Goal: Complete application form

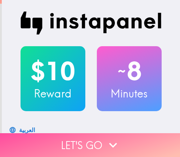
drag, startPoint x: 131, startPoint y: 137, endPoint x: 179, endPoint y: 137, distance: 47.5
click at [131, 137] on button "Let's go" at bounding box center [90, 145] width 180 height 24
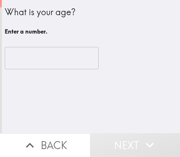
click at [34, 62] on input "number" at bounding box center [52, 58] width 94 height 22
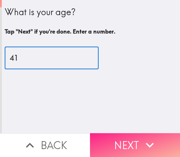
type input "41"
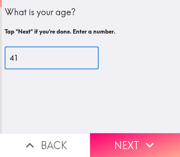
click at [114, 139] on button "Next" at bounding box center [135, 145] width 90 height 24
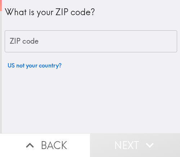
click at [83, 43] on input "ZIP code" at bounding box center [91, 41] width 172 height 22
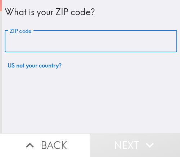
paste input "33610"
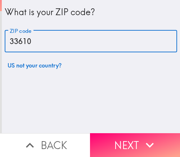
click at [93, 84] on div "What is your ZIP code? ZIP code 33610 ZIP code US not your country?" at bounding box center [91, 66] width 178 height 133
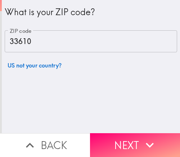
drag, startPoint x: 36, startPoint y: 41, endPoint x: -27, endPoint y: 41, distance: 63.4
click at [0, 0] on html "What is your ZIP code? ZIP code 33610 ZIP code US not your country? Back Next I…" at bounding box center [90, 0] width 180 height 0
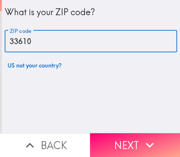
paste input "09"
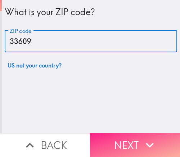
type input "33609"
click at [111, 145] on button "Next" at bounding box center [135, 145] width 90 height 24
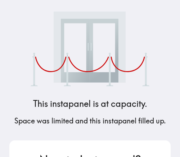
drag, startPoint x: 69, startPoint y: 42, endPoint x: 7, endPoint y: 42, distance: 62.6
drag, startPoint x: 75, startPoint y: 88, endPoint x: 80, endPoint y: 82, distance: 7.4
click at [75, 88] on div "This instapanel is at capacity. Space was limited and this instapanel filled up…" at bounding box center [90, 78] width 173 height 157
click at [63, 42] on img at bounding box center [90, 49] width 119 height 75
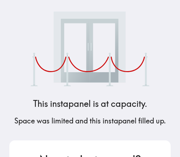
drag, startPoint x: 126, startPoint y: 138, endPoint x: 133, endPoint y: 138, distance: 6.8
click at [126, 138] on div "This instapanel is at capacity. Space was limited and this instapanel filled up…" at bounding box center [90, 78] width 173 height 157
click at [89, 121] on h5 "Space was limited and this instapanel filled up." at bounding box center [90, 121] width 152 height 10
